Goal: Task Accomplishment & Management: Manage account settings

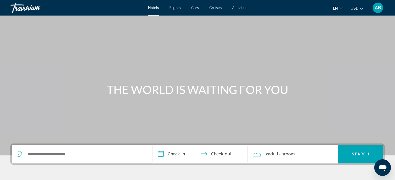
click at [379, 11] on div "AB" at bounding box center [377, 8] width 10 height 10
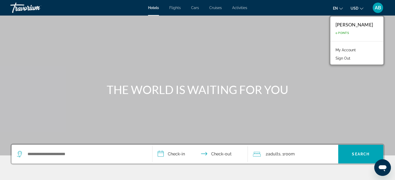
click at [358, 49] on link "My Account" at bounding box center [345, 50] width 25 height 7
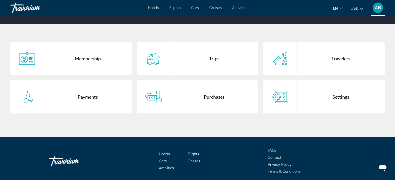
scroll to position [92, 0]
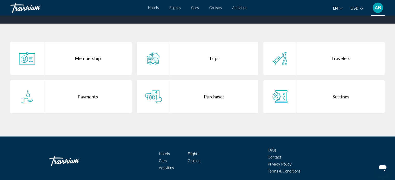
click at [204, 100] on div "Purchases" at bounding box center [214, 96] width 88 height 33
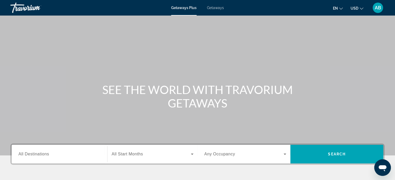
click at [380, 9] on span "AB" at bounding box center [377, 7] width 6 height 5
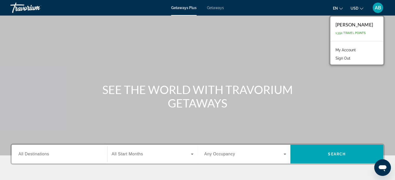
click at [348, 49] on link "My Account" at bounding box center [345, 50] width 25 height 7
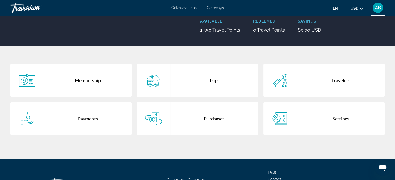
scroll to position [78, 0]
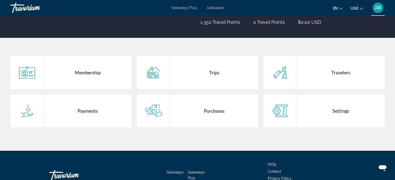
click at [218, 108] on div "Purchases" at bounding box center [214, 110] width 88 height 33
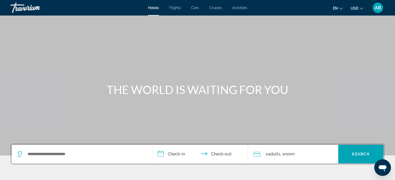
click at [377, 9] on span "AB" at bounding box center [377, 7] width 6 height 5
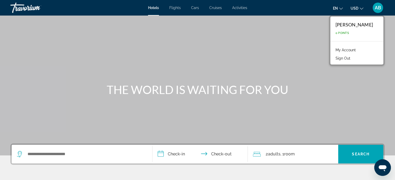
click at [355, 48] on link "My Account" at bounding box center [345, 50] width 25 height 7
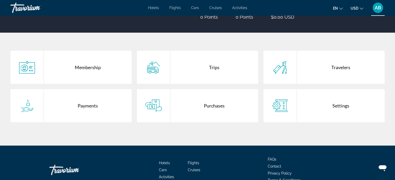
scroll to position [86, 0]
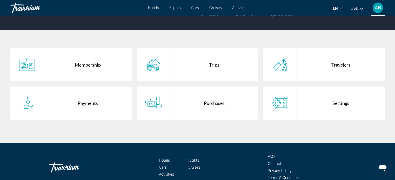
click at [206, 106] on div "Purchases" at bounding box center [214, 103] width 88 height 33
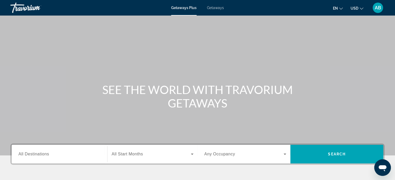
click at [380, 11] on div "AB" at bounding box center [377, 8] width 10 height 10
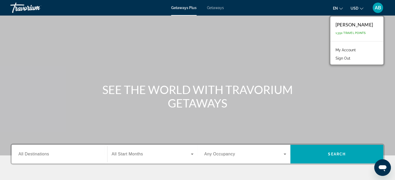
click at [218, 10] on div "Getaways Plus Getaways en English Español Français Italiano Português русский U…" at bounding box center [197, 7] width 395 height 13
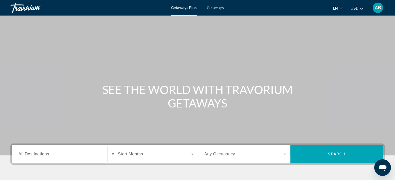
click at [214, 7] on span "Getaways" at bounding box center [215, 8] width 17 height 4
click at [379, 10] on span "AB" at bounding box center [377, 7] width 6 height 5
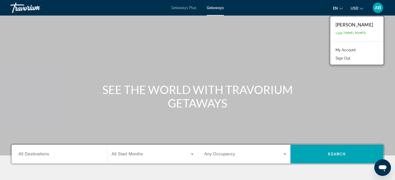
click at [352, 51] on link "My Account" at bounding box center [345, 50] width 25 height 7
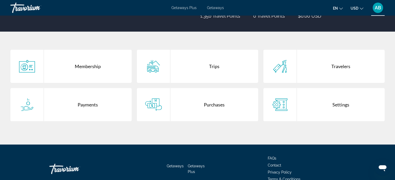
scroll to position [85, 0]
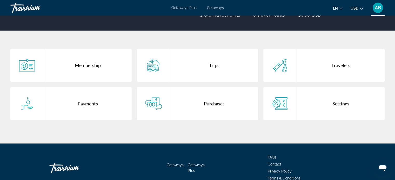
click at [205, 96] on div "Purchases" at bounding box center [214, 103] width 88 height 33
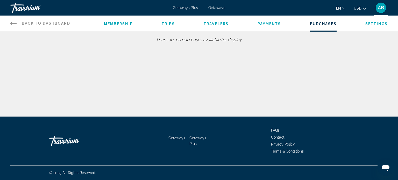
click at [381, 10] on div "AB" at bounding box center [381, 8] width 10 height 10
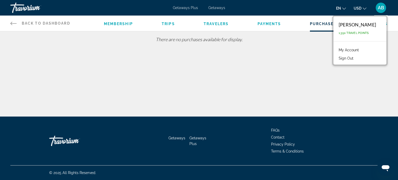
click at [358, 50] on link "My Account" at bounding box center [348, 50] width 25 height 7
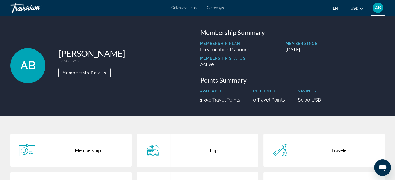
click at [214, 10] on span "Getaways" at bounding box center [215, 8] width 17 height 4
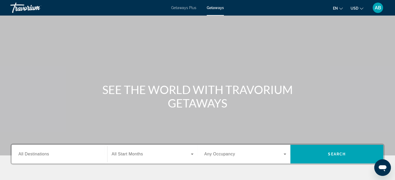
click at [374, 12] on div "AB" at bounding box center [377, 8] width 10 height 10
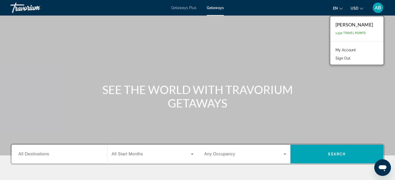
click at [187, 7] on span "Getaways Plus" at bounding box center [183, 8] width 25 height 4
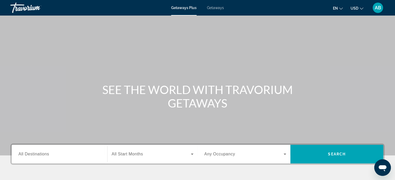
click at [373, 9] on div "AB" at bounding box center [377, 8] width 10 height 10
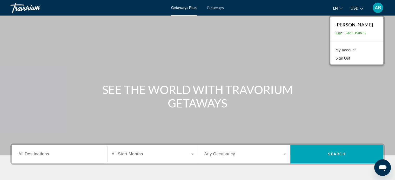
click at [355, 49] on link "My Account" at bounding box center [345, 50] width 25 height 7
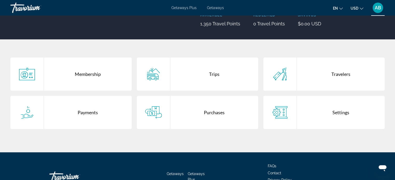
scroll to position [89, 0]
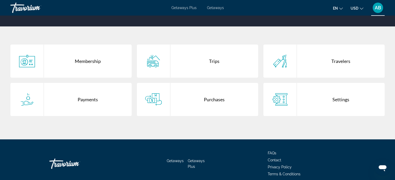
click at [218, 100] on div "Purchases" at bounding box center [214, 99] width 88 height 33
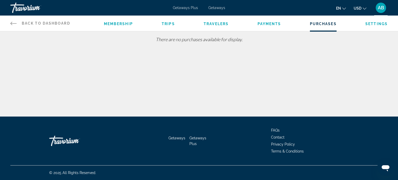
click at [207, 11] on div "Getaways Plus Getaways en English Español Français Italiano Português русский U…" at bounding box center [199, 7] width 398 height 13
drag, startPoint x: 212, startPoint y: 11, endPoint x: 214, endPoint y: 8, distance: 3.7
click at [214, 8] on div "Getaways Plus Getaways en English Español Français Italiano Português русский U…" at bounding box center [199, 7] width 398 height 13
click at [214, 8] on span "Getaways" at bounding box center [217, 8] width 17 height 4
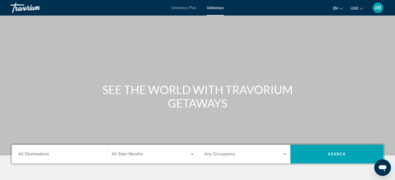
click at [376, 6] on span "AB" at bounding box center [377, 7] width 6 height 5
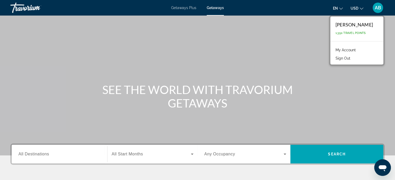
click at [353, 48] on link "My Account" at bounding box center [345, 50] width 25 height 7
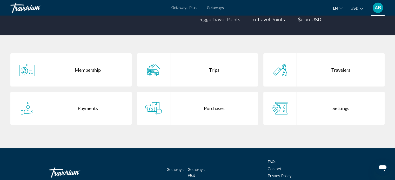
scroll to position [81, 0]
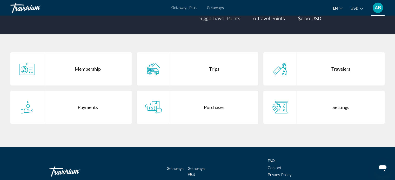
click at [210, 108] on div "Purchases" at bounding box center [214, 107] width 88 height 33
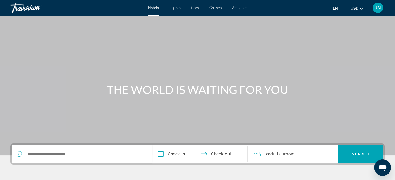
click at [379, 10] on div "JN" at bounding box center [377, 8] width 10 height 10
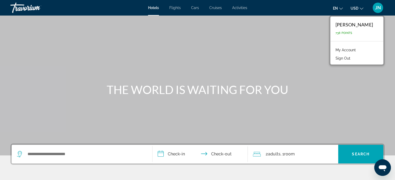
click at [358, 49] on link "My Account" at bounding box center [345, 50] width 25 height 7
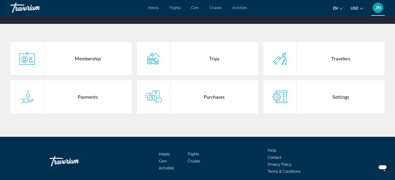
scroll to position [92, 0]
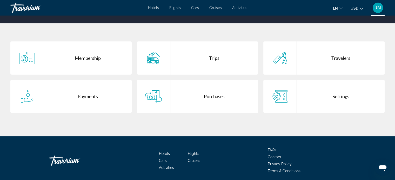
click at [207, 89] on div "Purchases" at bounding box center [214, 96] width 88 height 33
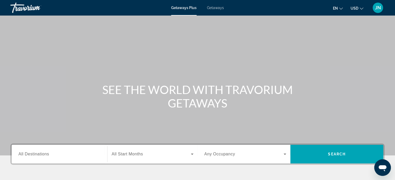
click at [376, 8] on span "JN" at bounding box center [378, 7] width 6 height 5
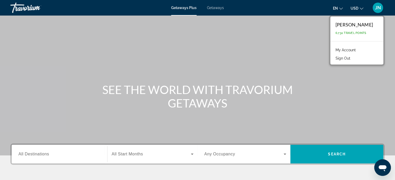
click at [358, 51] on link "My Account" at bounding box center [345, 50] width 25 height 7
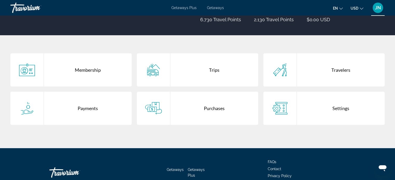
scroll to position [82, 0]
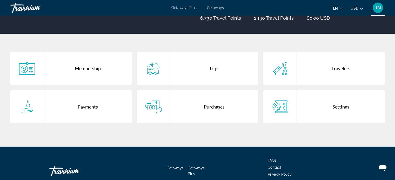
click at [219, 121] on div "Purchases" at bounding box center [214, 106] width 88 height 33
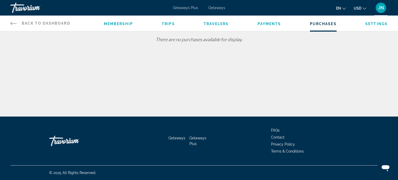
click at [215, 10] on span "Getaways" at bounding box center [217, 8] width 17 height 4
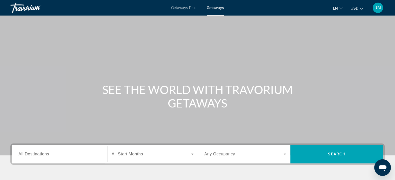
click at [379, 10] on span "JN" at bounding box center [378, 7] width 6 height 5
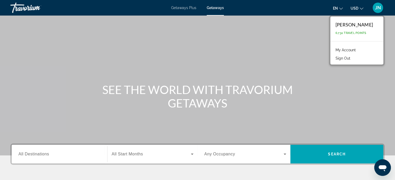
click at [354, 49] on link "My Account" at bounding box center [345, 50] width 25 height 7
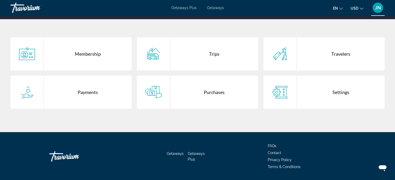
scroll to position [98, 0]
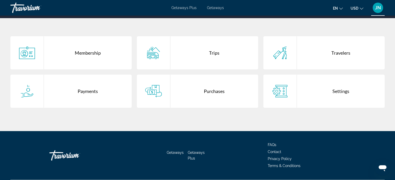
click at [218, 87] on div "Purchases" at bounding box center [214, 91] width 88 height 33
